Goal: Task Accomplishment & Management: Complete application form

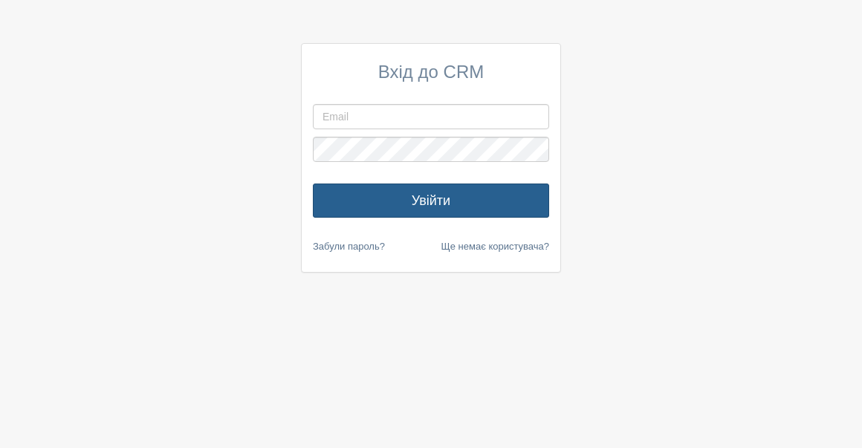
type input "Mamademore.office@gmail.com"
click at [379, 204] on button "Увійти" at bounding box center [431, 201] width 236 height 34
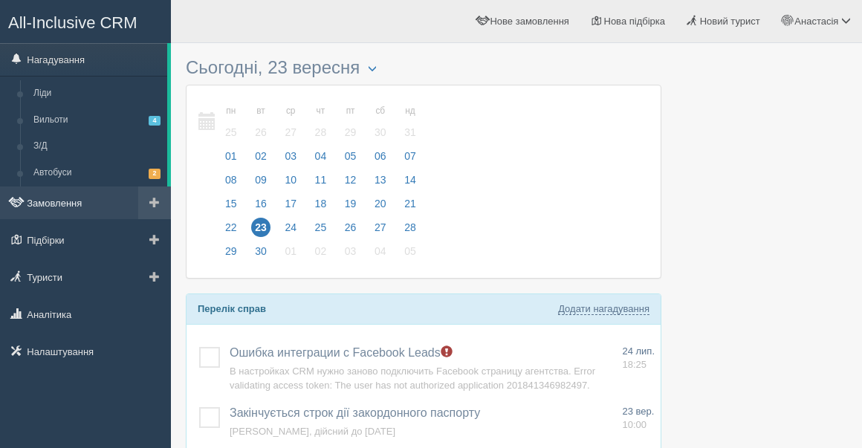
click at [66, 213] on link "Замовлення" at bounding box center [85, 203] width 171 height 33
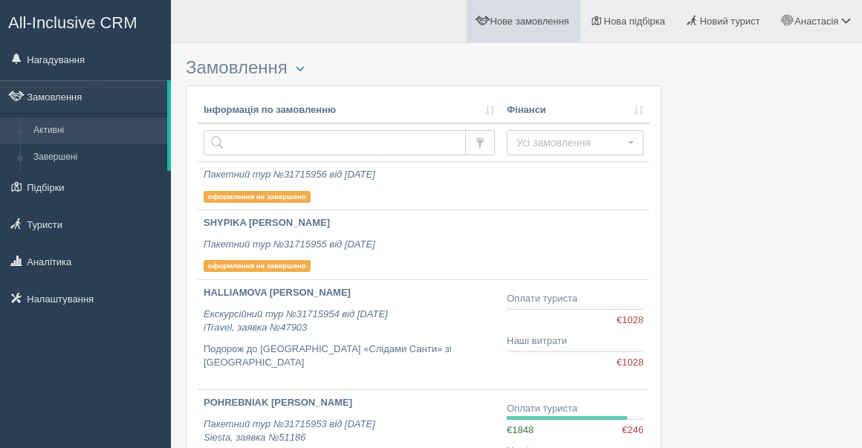
click at [557, 23] on link "Нове замовлення" at bounding box center [524, 21] width 114 height 42
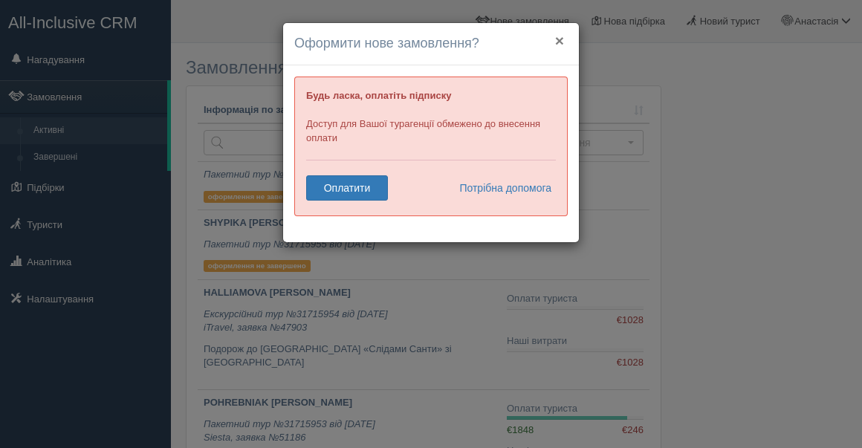
click at [558, 47] on button "×" at bounding box center [559, 41] width 9 height 16
